Goal: Information Seeking & Learning: Learn about a topic

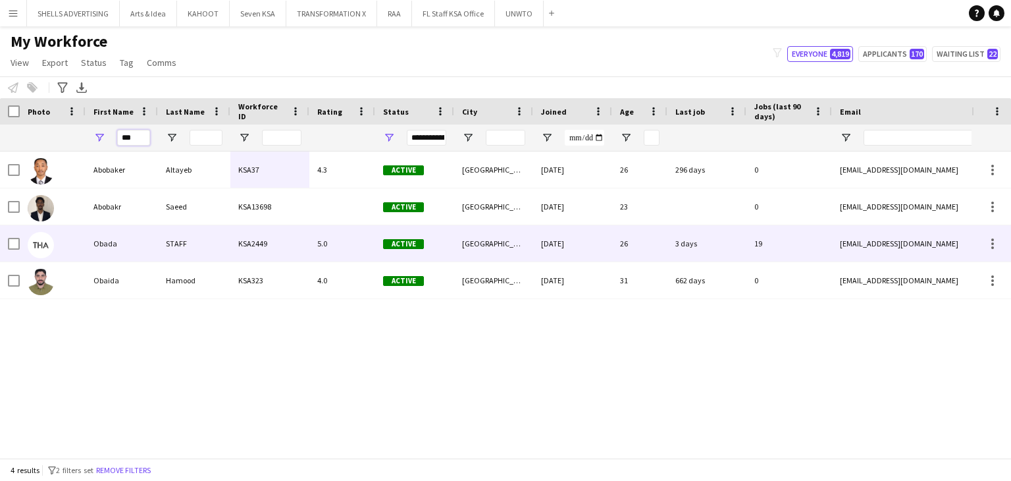
type input "***"
click at [184, 234] on div "STAFF" at bounding box center [194, 243] width 72 height 36
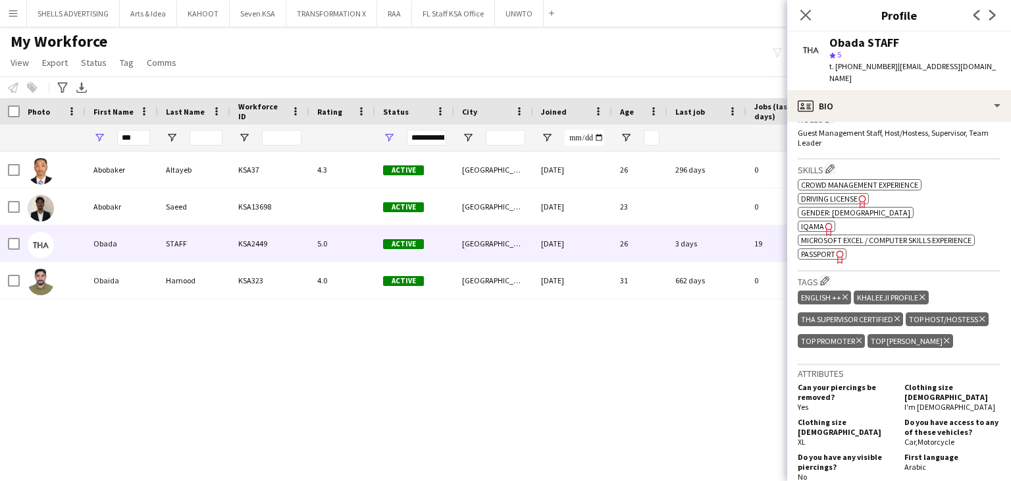
scroll to position [461, 0]
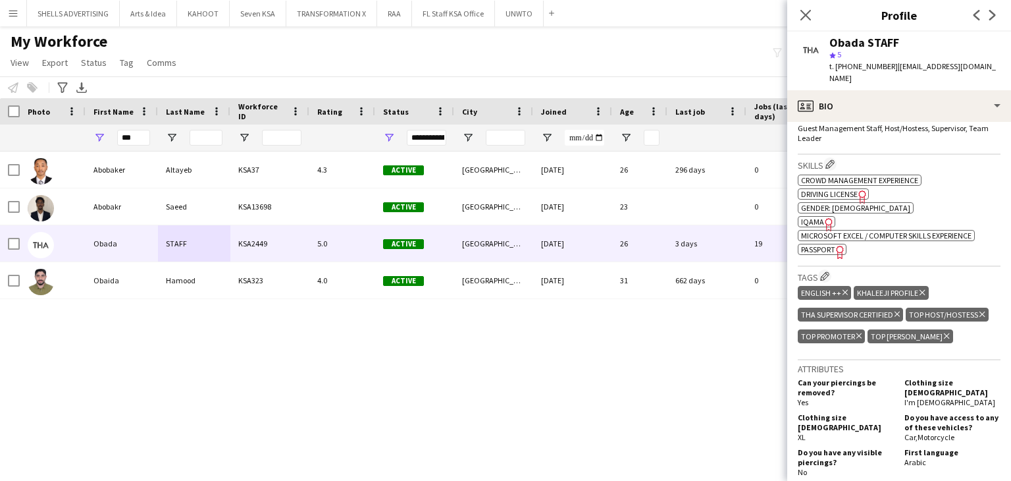
click at [839, 245] on icon "Freelancer has uploaded a photo validation of skill. Click to see" at bounding box center [840, 252] width 14 height 14
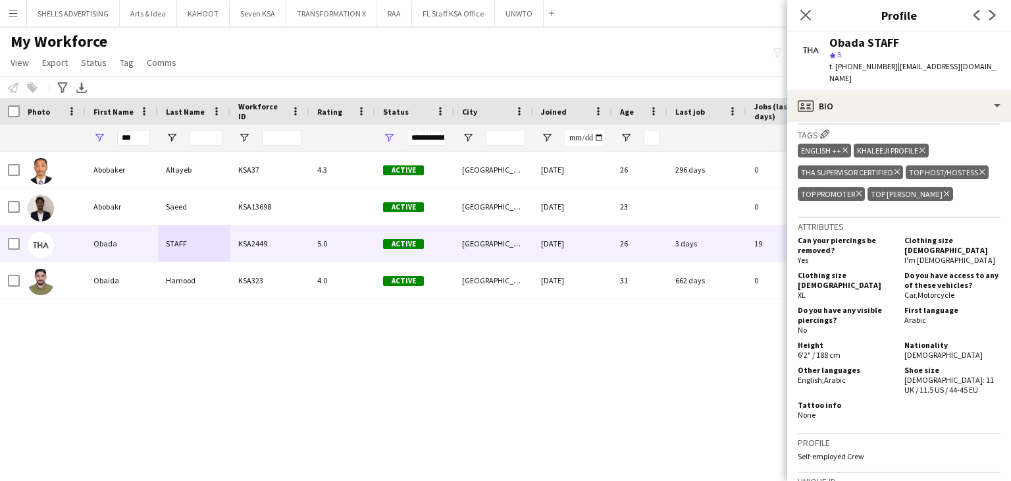
scroll to position [384, 0]
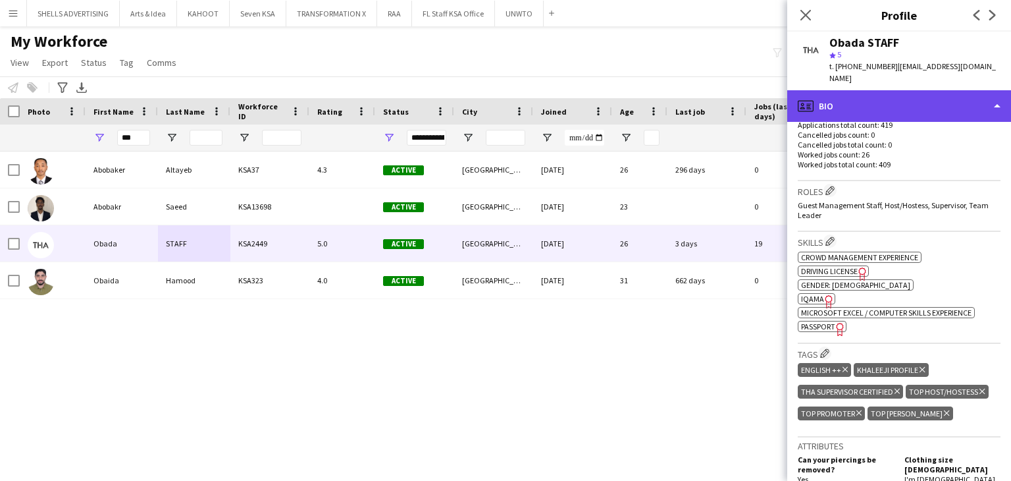
click at [829, 90] on div "profile Bio" at bounding box center [899, 106] width 224 height 32
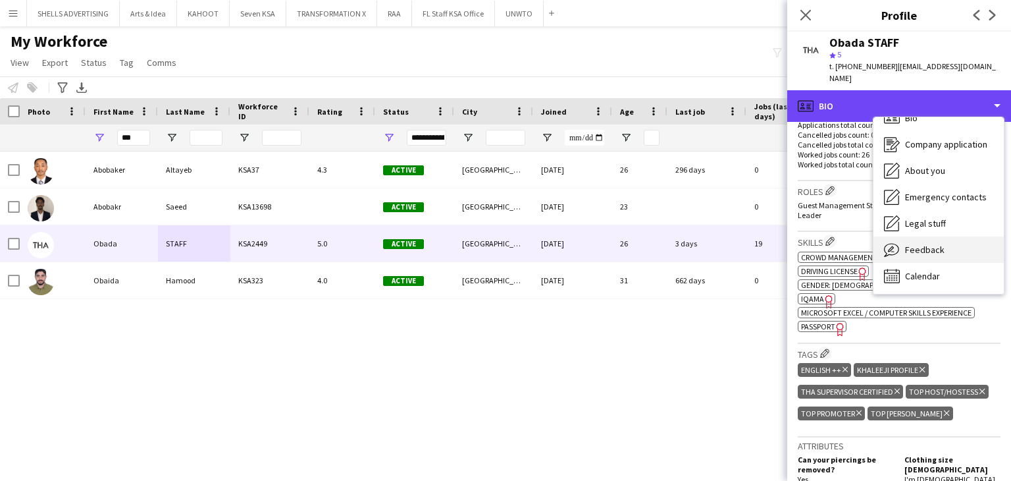
scroll to position [18, 0]
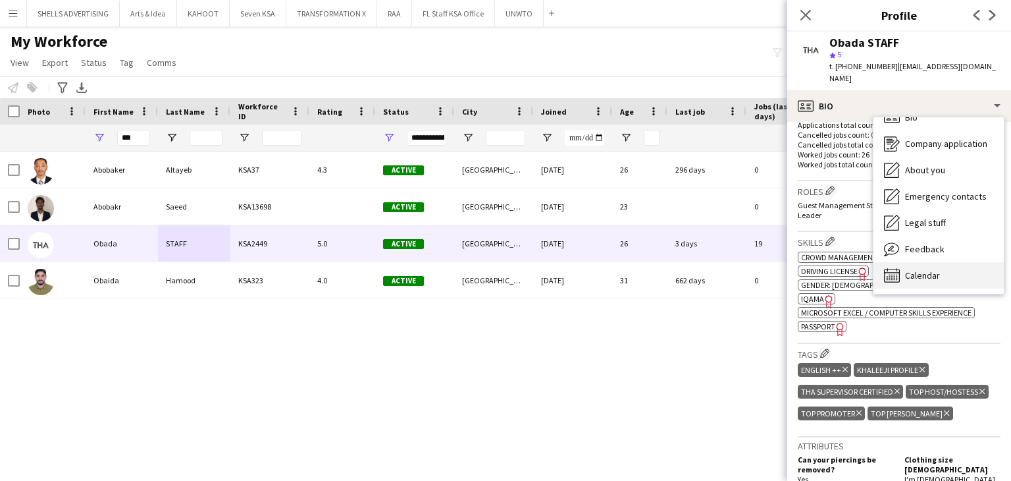
click at [925, 269] on span "Calendar" at bounding box center [922, 275] width 35 height 12
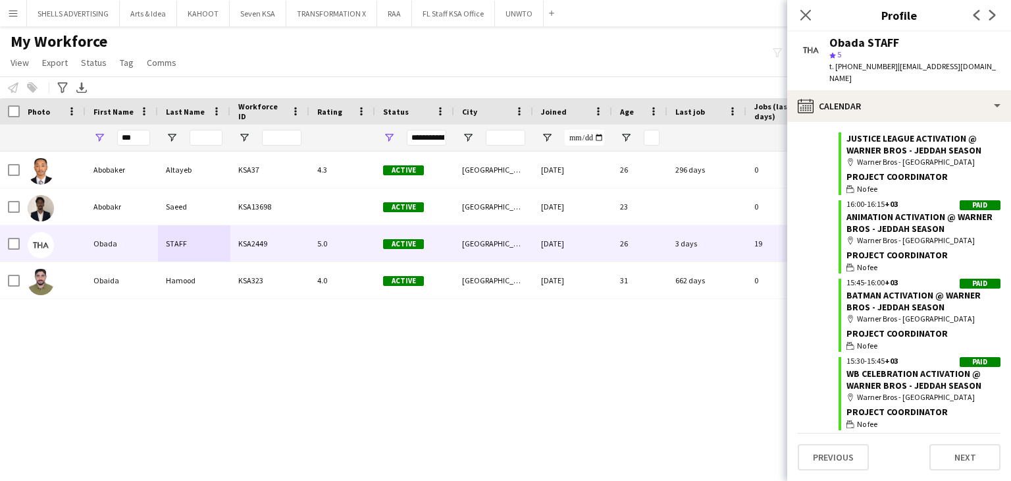
scroll to position [20534, 0]
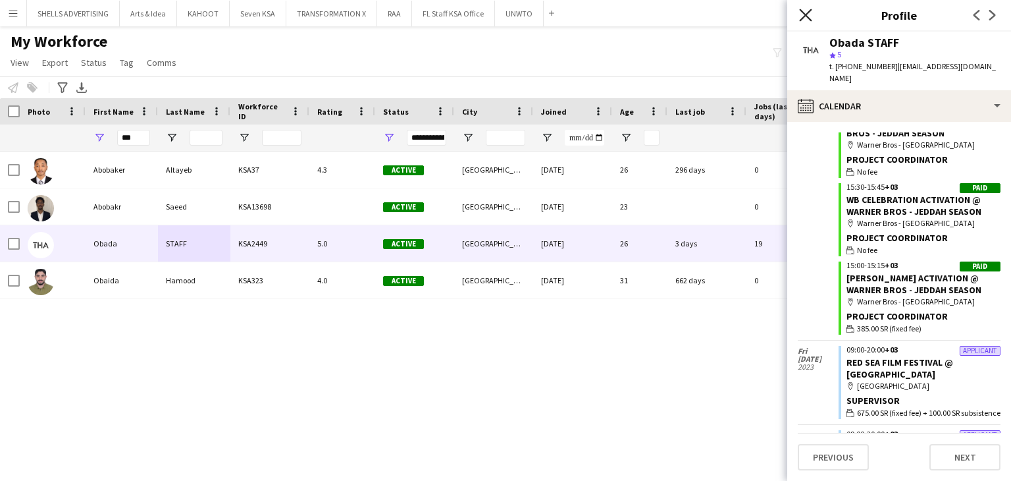
click at [801, 16] on icon "Close pop-in" at bounding box center [805, 15] width 13 height 13
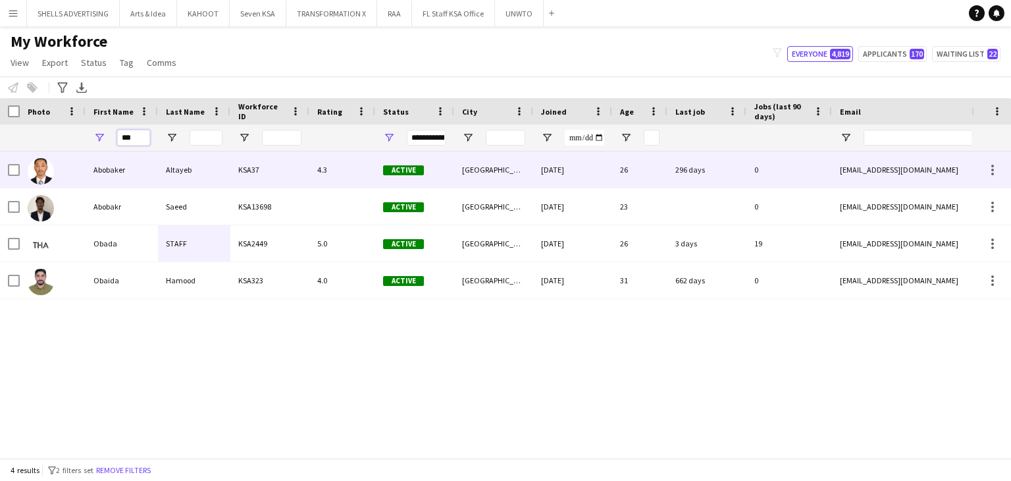
drag, startPoint x: 140, startPoint y: 137, endPoint x: 5, endPoint y: 175, distance: 139.6
click at [0, 178] on div "Workforce Details Rating Status City Age" at bounding box center [505, 277] width 1011 height 359
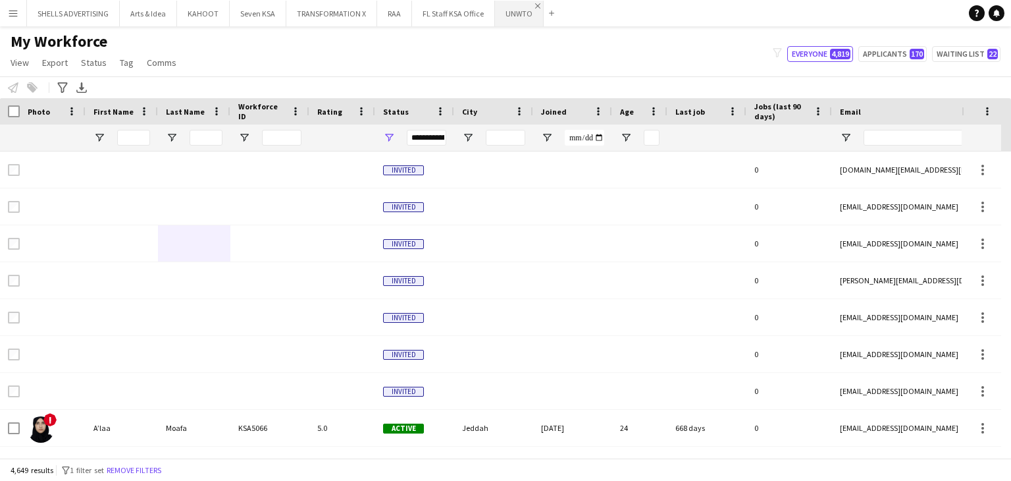
click at [535, 3] on app-icon "Close" at bounding box center [537, 5] width 5 height 5
click at [487, 3] on app-icon "Close" at bounding box center [489, 5] width 5 height 5
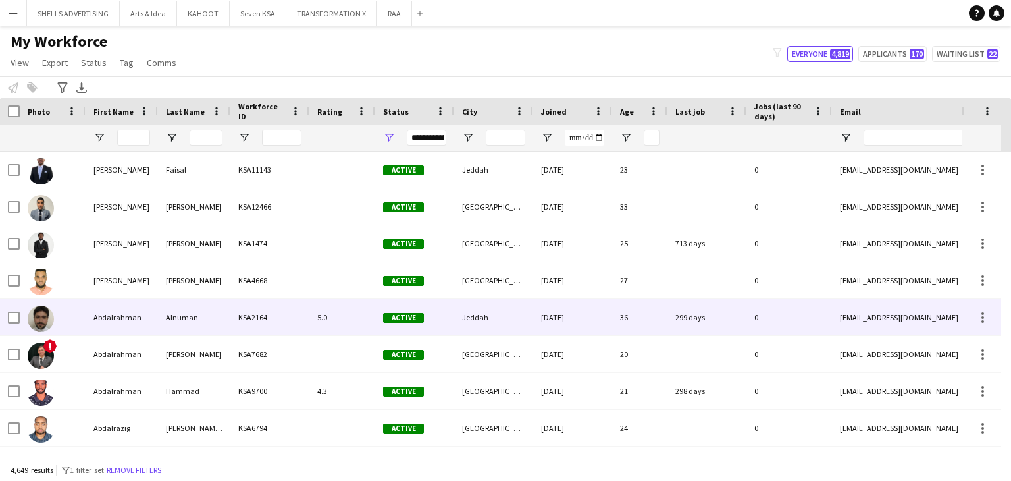
scroll to position [856, 0]
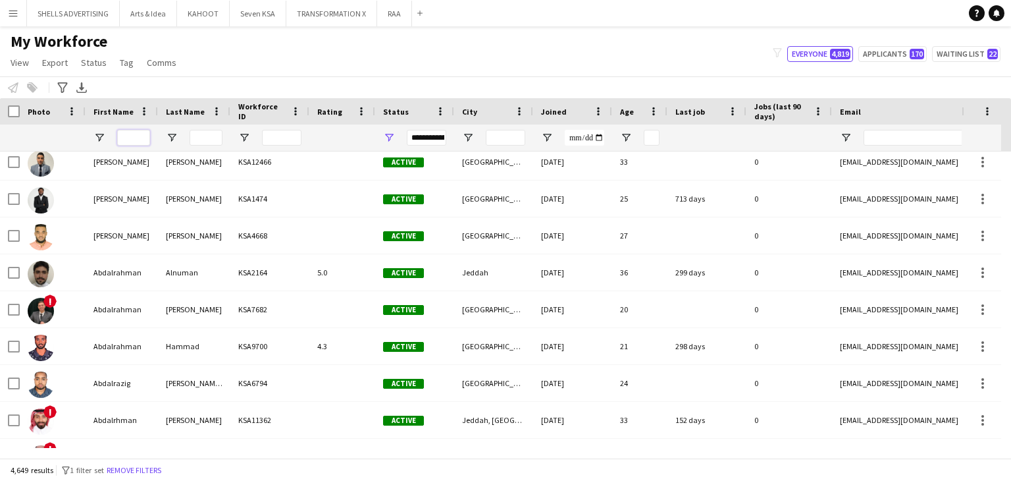
click at [130, 135] on input "First Name Filter Input" at bounding box center [133, 138] width 33 height 16
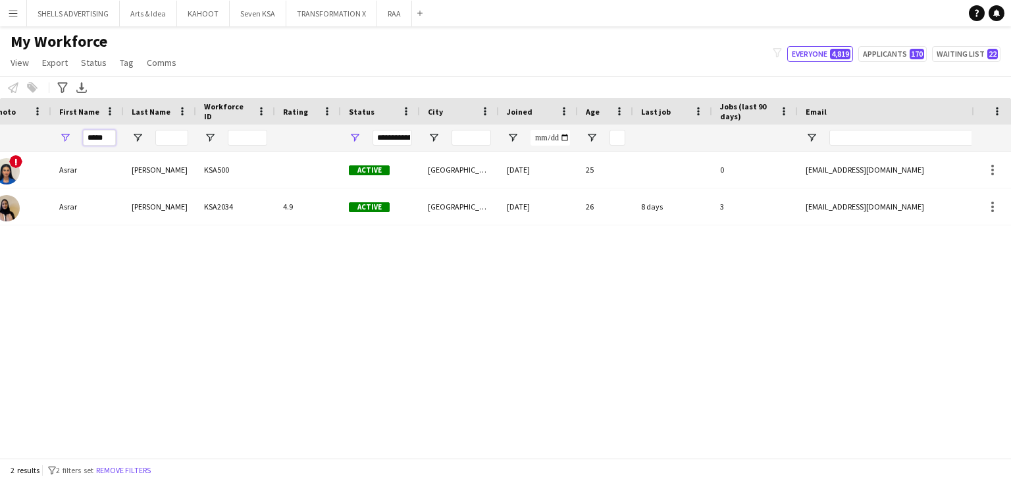
scroll to position [0, 250]
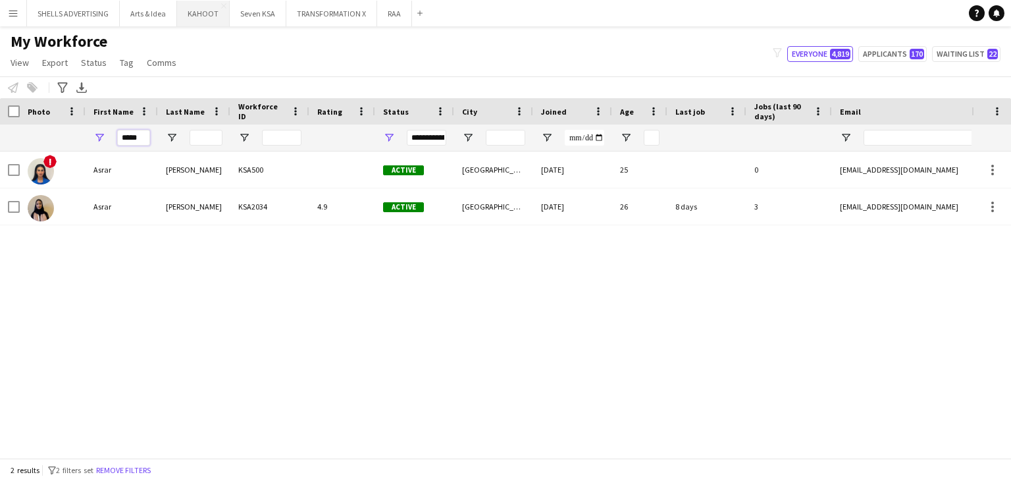
type input "*****"
click at [350, 219] on div "4.9" at bounding box center [342, 206] width 66 height 36
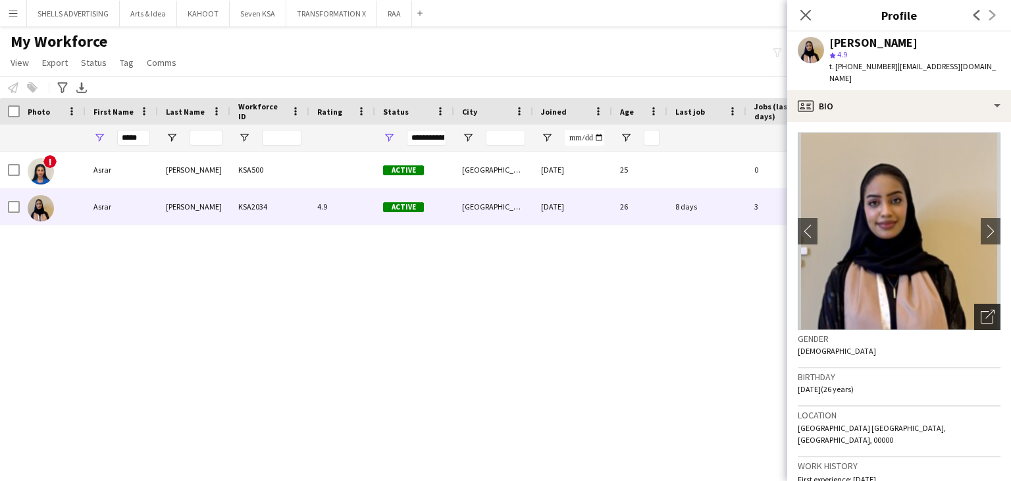
click at [981, 309] on icon "Open photos pop-in" at bounding box center [988, 316] width 14 height 14
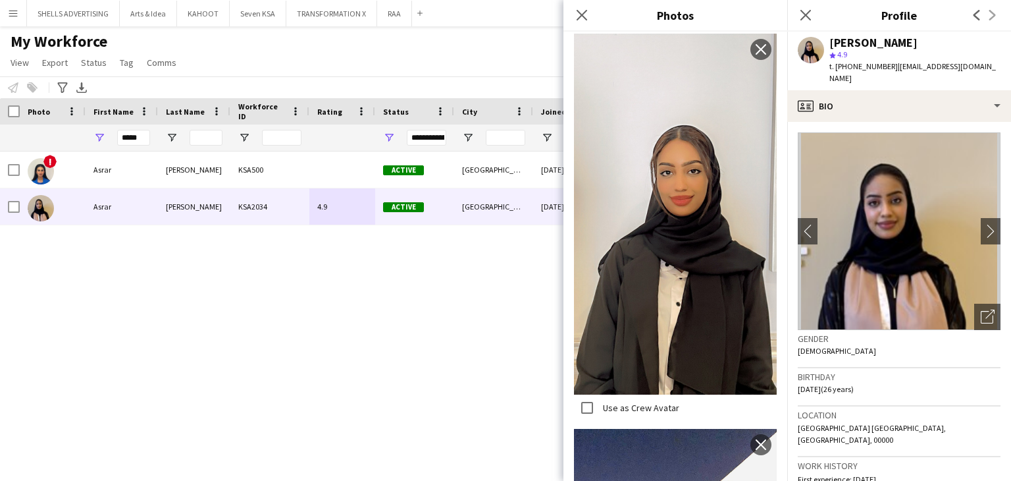
scroll to position [987, 0]
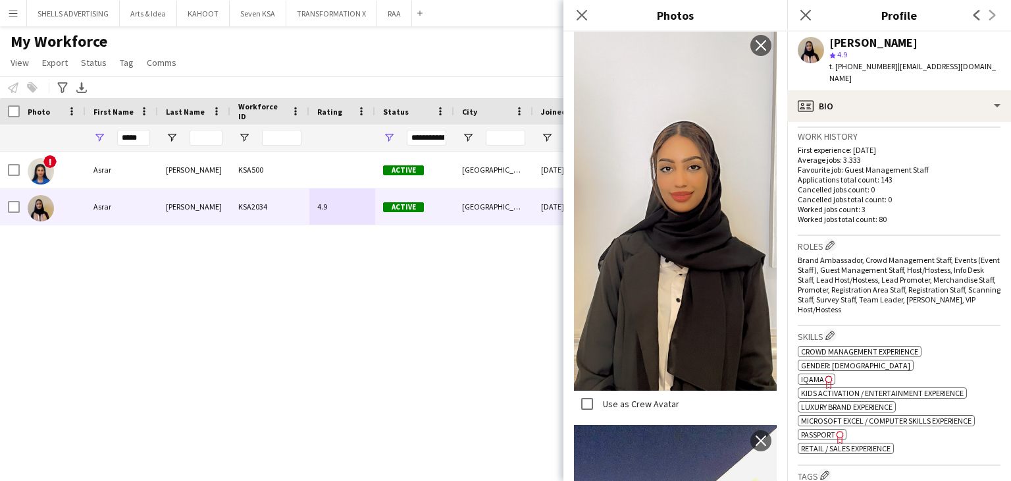
click at [820, 374] on span "IQAMA" at bounding box center [812, 379] width 23 height 10
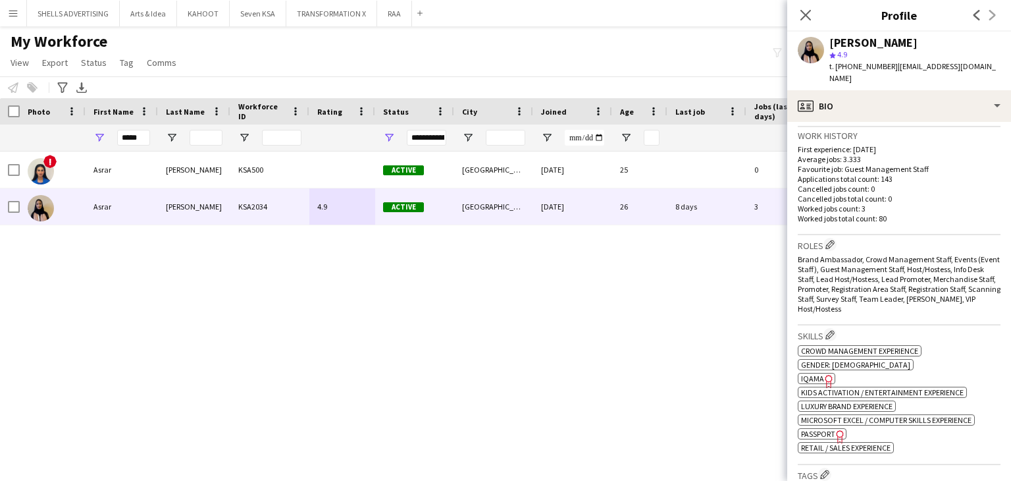
scroll to position [329, 0]
click at [837, 430] on icon "Freelancer has uploaded a photo validation of skill. Click to see" at bounding box center [840, 437] width 14 height 14
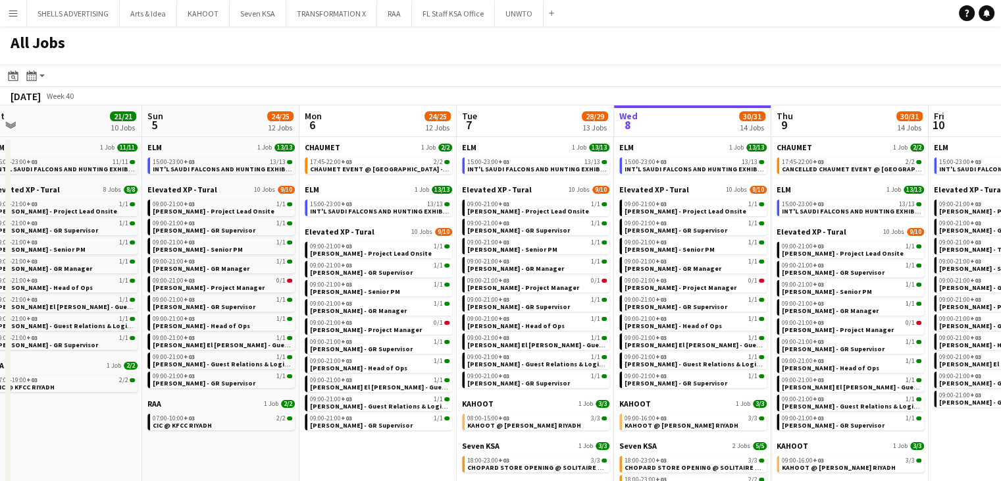
scroll to position [0, 508]
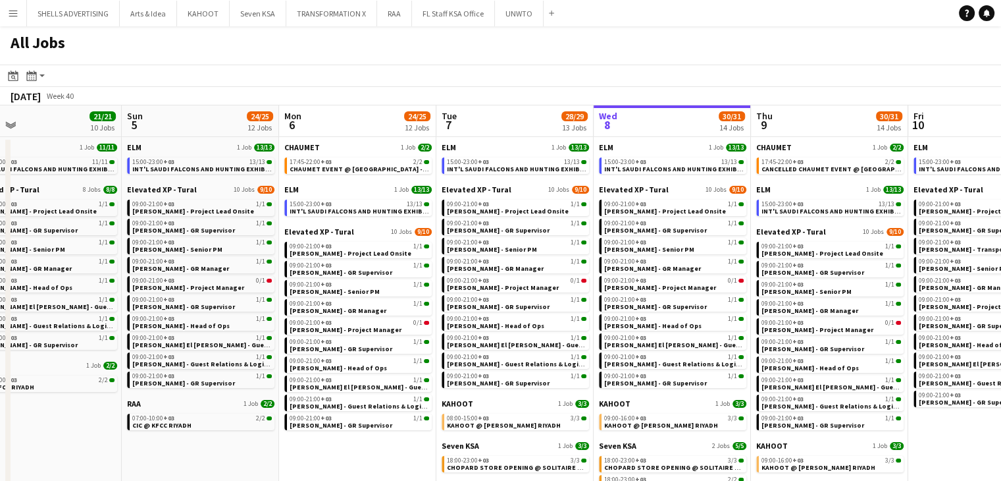
drag, startPoint x: 799, startPoint y: 118, endPoint x: 641, endPoint y: 123, distance: 157.4
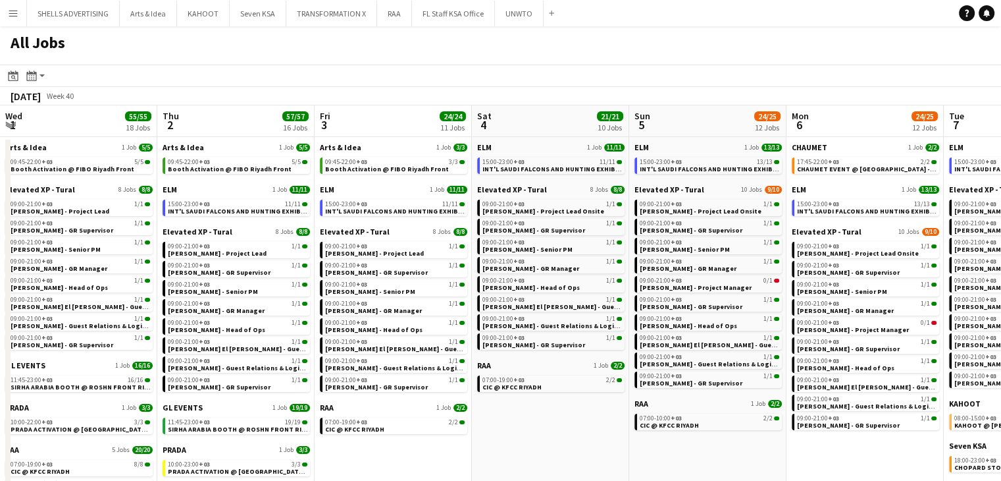
scroll to position [0, 508]
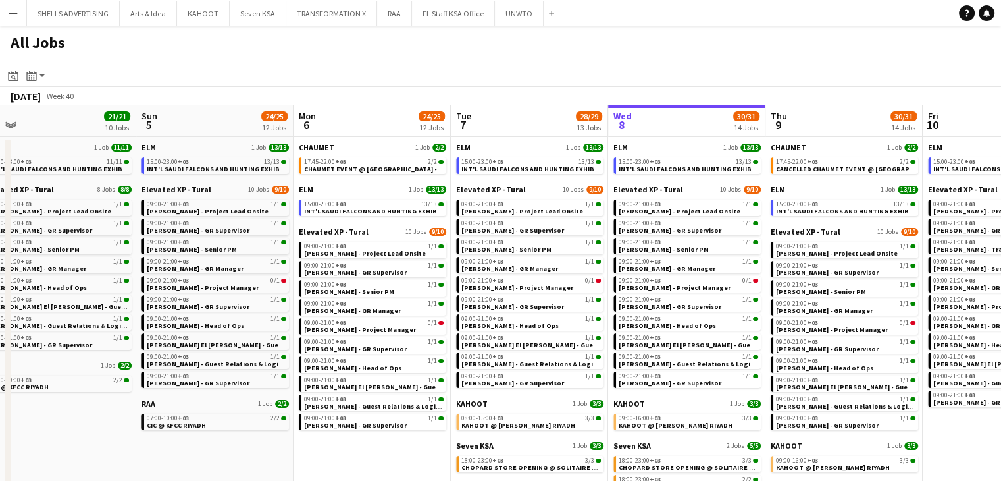
drag, startPoint x: 900, startPoint y: 438, endPoint x: 791, endPoint y: 413, distance: 112.0
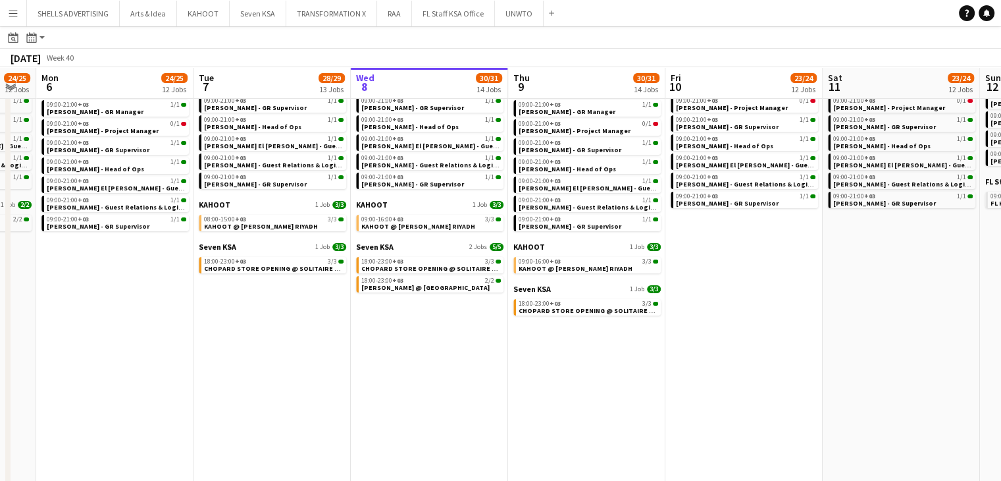
scroll to position [0, 611]
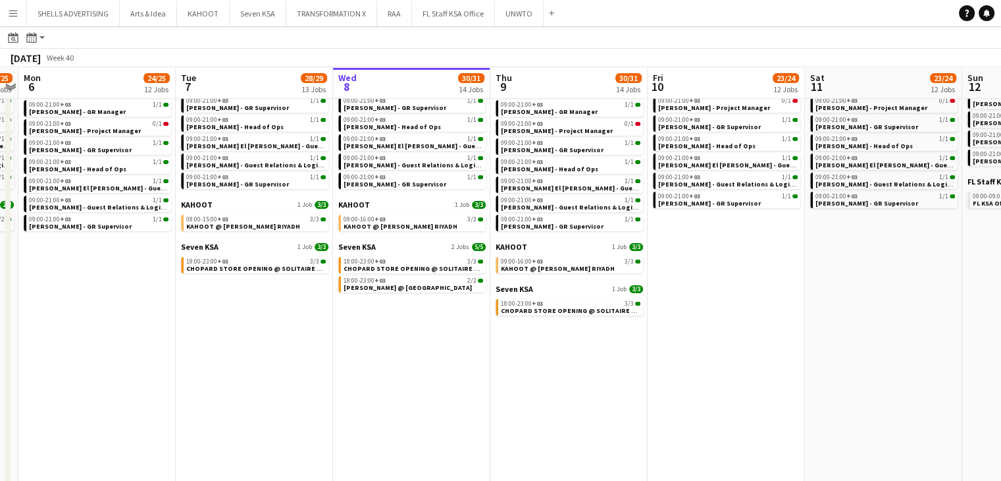
drag, startPoint x: 497, startPoint y: 359, endPoint x: 441, endPoint y: 362, distance: 56.1
click at [441, 362] on app-calendar-viewport "Thu 2 57/57 16 Jobs Fri 3 24/24 11 Jobs Sat 4 21/21 10 Jobs Sun 5 24/25 12 Jobs…" at bounding box center [500, 312] width 1001 height 891
